Goal: Use online tool/utility

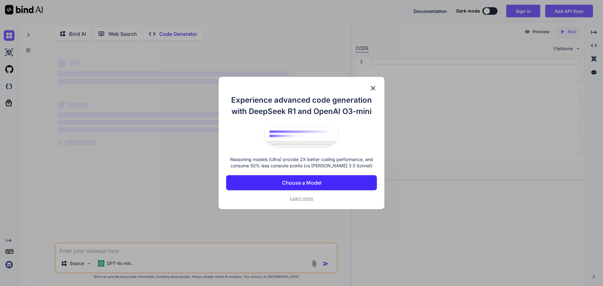
click at [374, 84] on img at bounding box center [373, 88] width 8 height 8
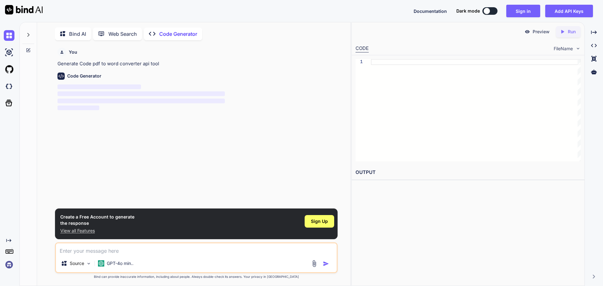
scroll to position [3, 0]
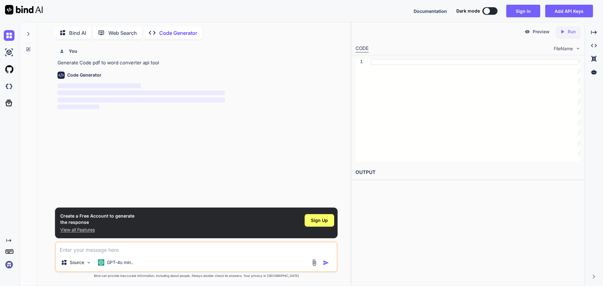
type textarea "x"
click at [167, 103] on p "‌" at bounding box center [196, 100] width 279 height 7
click at [400, 95] on div at bounding box center [476, 110] width 210 height 102
click at [146, 99] on span "‌" at bounding box center [140, 100] width 167 height 5
click at [161, 125] on div "You Generate Code pdf to word converter api tool Code Generator ‌ ‌ ‌ ‌" at bounding box center [196, 125] width 281 height 163
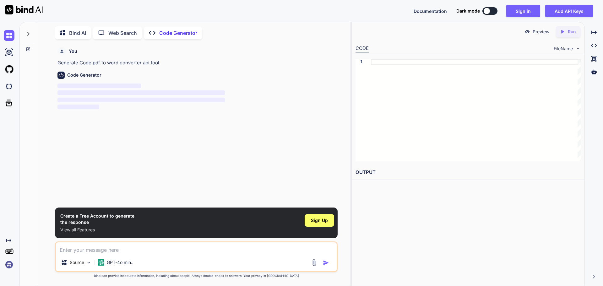
click at [141, 91] on span "‌" at bounding box center [140, 92] width 167 height 5
click at [281, 74] on div "Code Generator" at bounding box center [196, 75] width 279 height 7
